Goal: Information Seeking & Learning: Learn about a topic

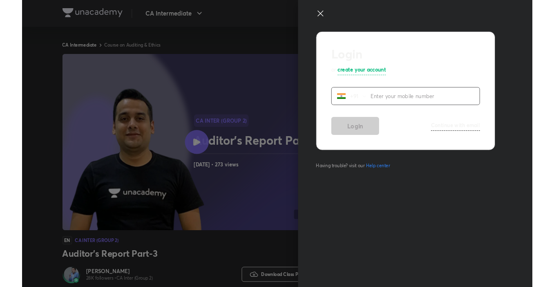
scroll to position [462, 0]
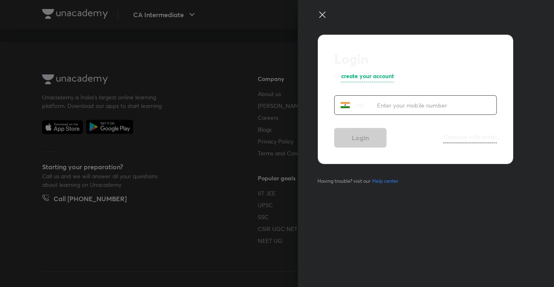
click at [319, 11] on icon at bounding box center [322, 15] width 10 height 10
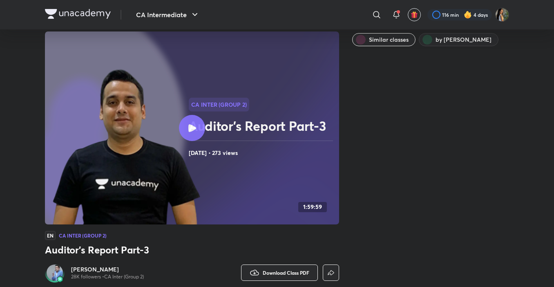
scroll to position [0, 0]
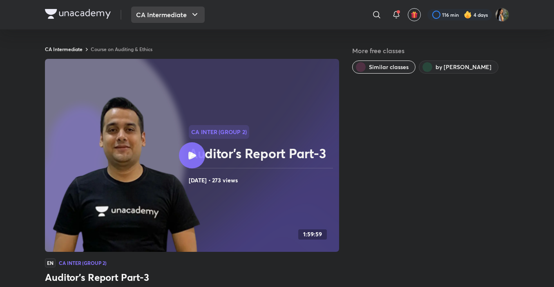
click at [196, 11] on icon "button" at bounding box center [195, 15] width 10 height 10
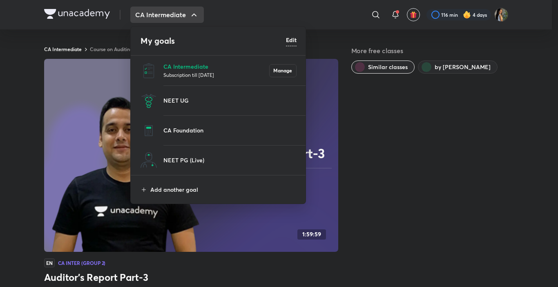
click at [171, 76] on p "Subscription till [DATE]" at bounding box center [216, 75] width 106 height 8
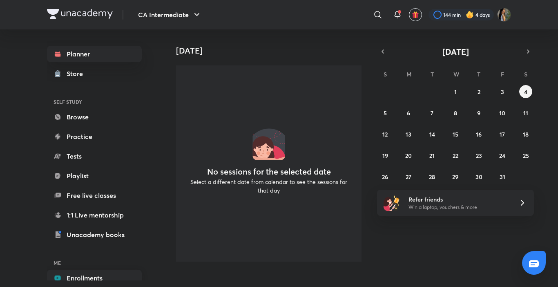
click at [107, 274] on link "Enrollments" at bounding box center [94, 278] width 95 height 16
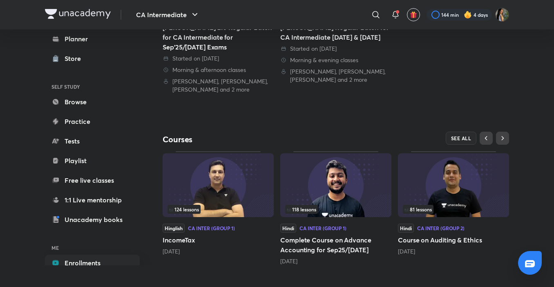
scroll to position [202, 0]
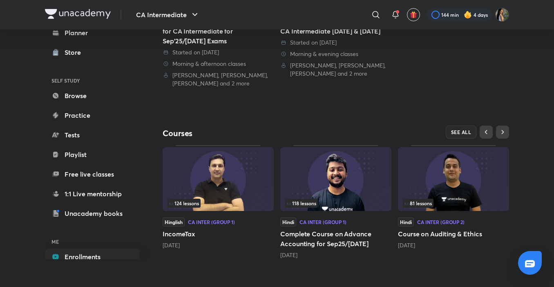
click at [417, 201] on span "81 lessons" at bounding box center [417, 203] width 27 height 5
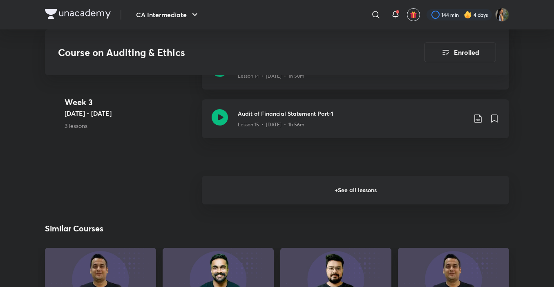
scroll to position [1219, 0]
click at [445, 196] on h6 "+ See all lessons" at bounding box center [355, 190] width 307 height 29
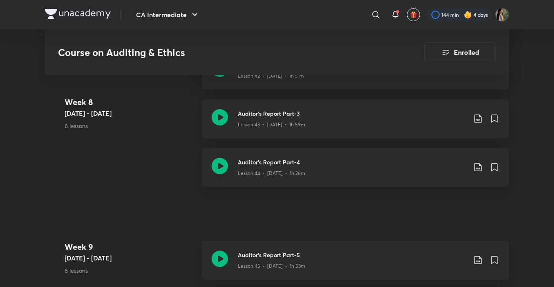
scroll to position [2817, 0]
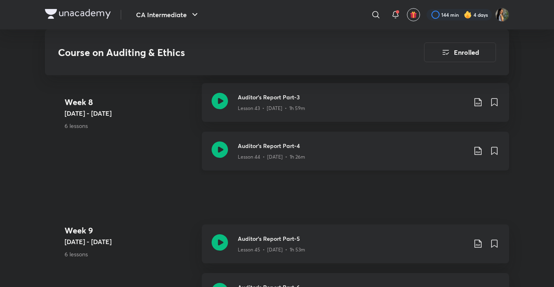
click at [332, 148] on h3 "Auditor's Report Part-4" at bounding box center [352, 145] width 229 height 9
